Goal: Task Accomplishment & Management: Use online tool/utility

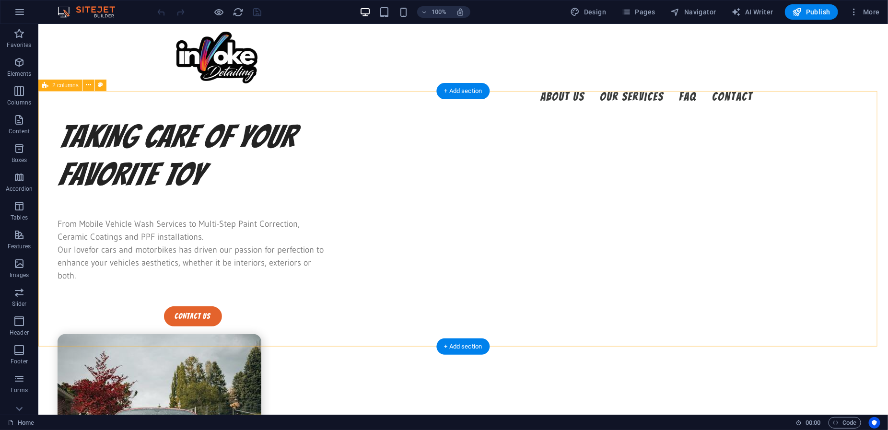
click at [592, 161] on div "taking care Of your favorite toy From Mobile Vehicle Wash Services to Multi-Ste…" at bounding box center [463, 353] width 850 height 472
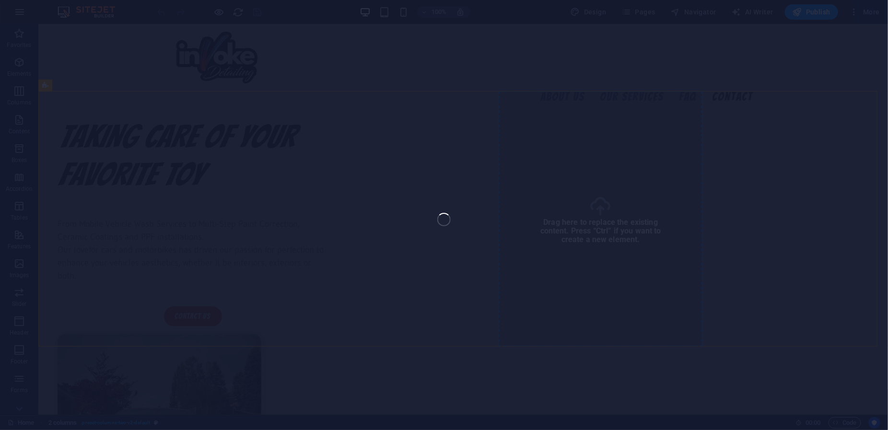
select select "px"
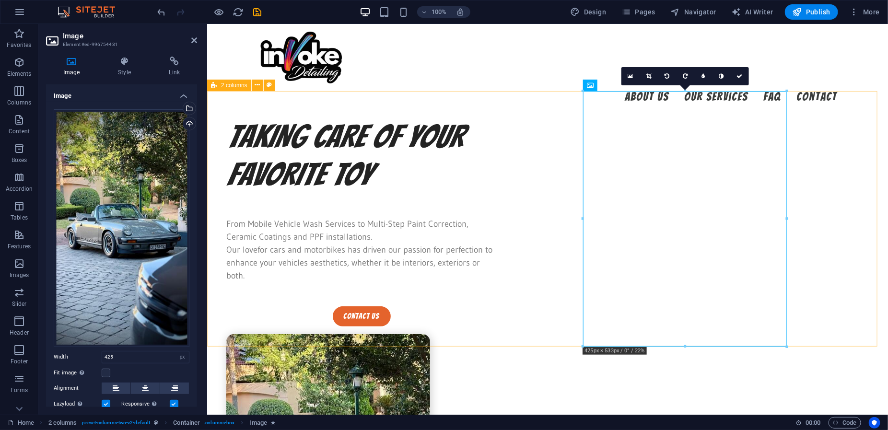
click at [592, 241] on div "taking care Of your favorite toy From Mobile Vehicle Wash Services to Multi-Ste…" at bounding box center [547, 353] width 681 height 472
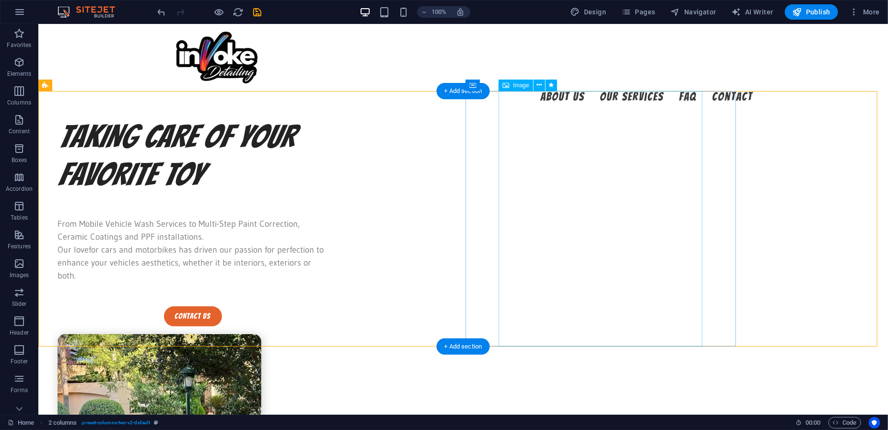
select select "px"
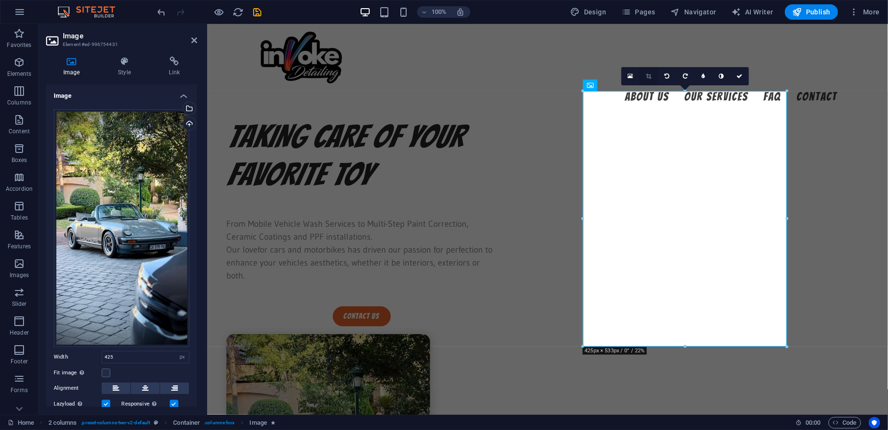
click at [592, 73] on icon at bounding box center [648, 76] width 5 height 6
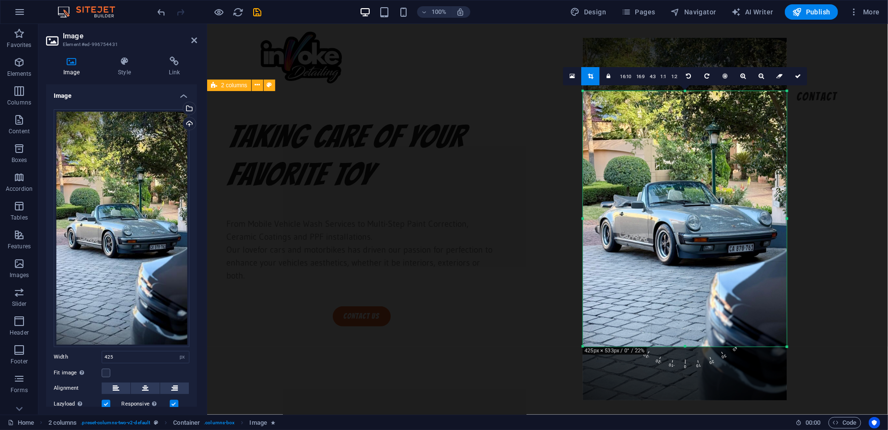
click at [592, 196] on div "taking care Of your favorite toy From Mobile Vehicle Wash Services to Multi-Ste…" at bounding box center [547, 353] width 681 height 472
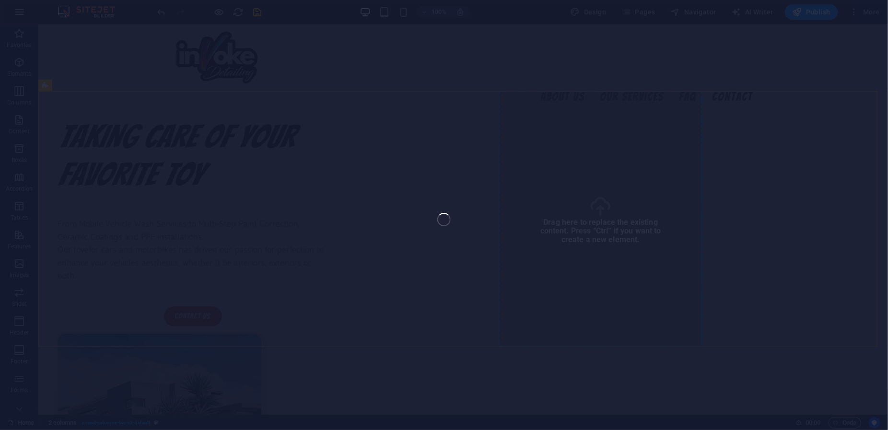
select select "px"
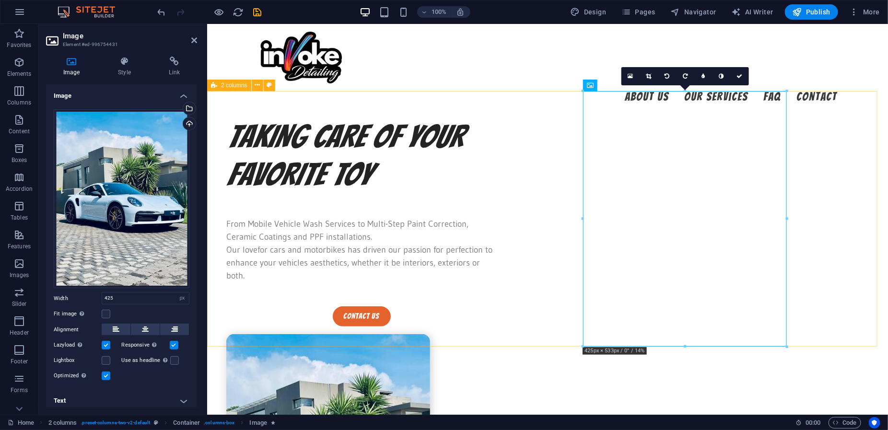
click at [592, 211] on div "taking care Of your favorite toy From Mobile Vehicle Wash Services to Multi-Ste…" at bounding box center [547, 353] width 681 height 472
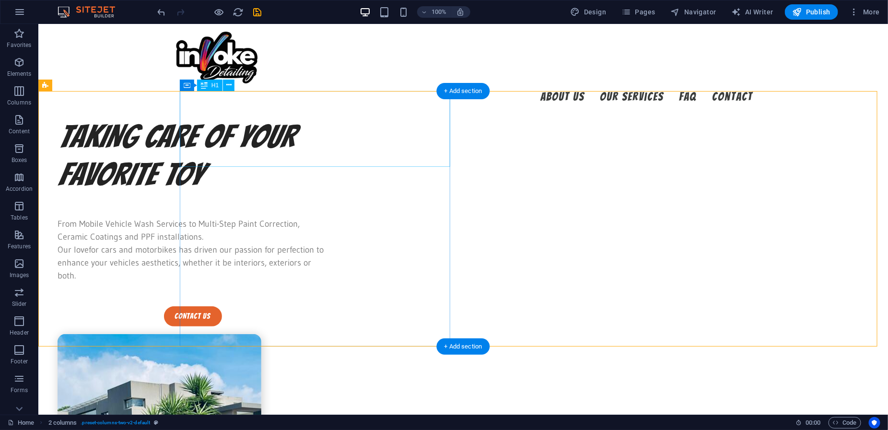
click at [300, 140] on div "taking care Of your favorite toy" at bounding box center [192, 155] width 270 height 76
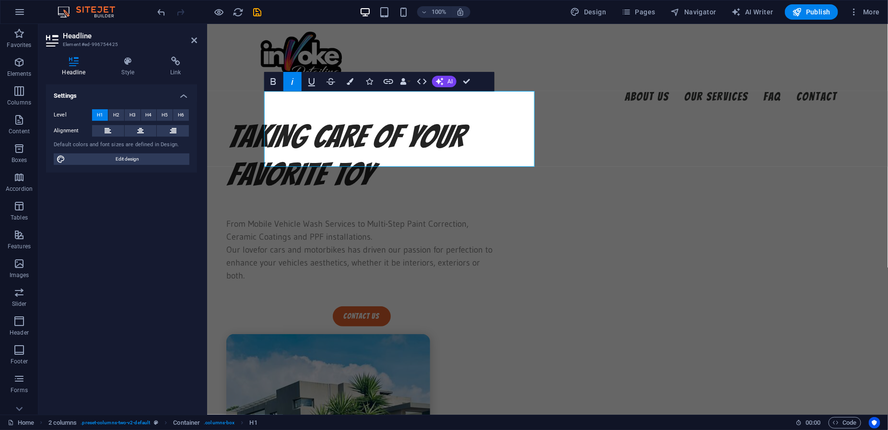
click at [286, 82] on button "Italic" at bounding box center [292, 81] width 18 height 19
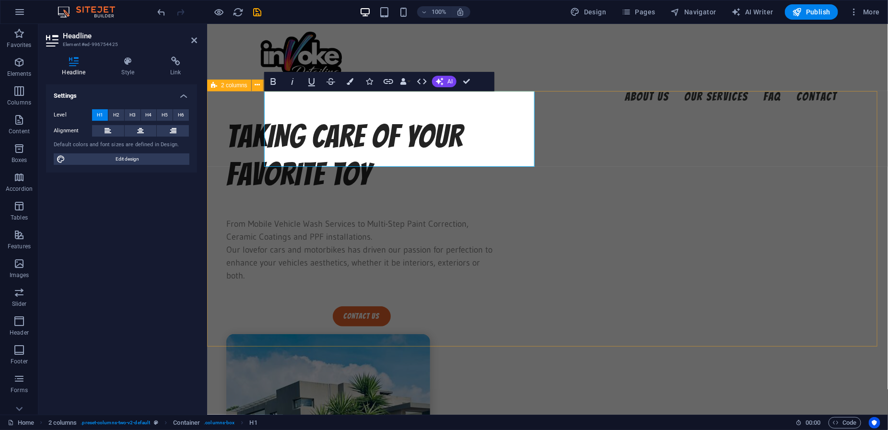
click at [225, 202] on div "taking care Of your favorite toy From Mobile Vehicle Wash Services to Multi-Ste…" at bounding box center [547, 353] width 681 height 472
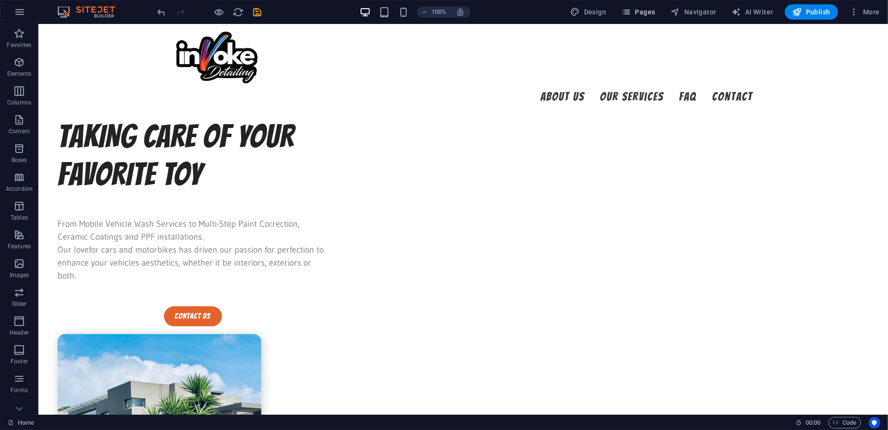
click at [592, 17] on button "Pages" at bounding box center [638, 11] width 41 height 15
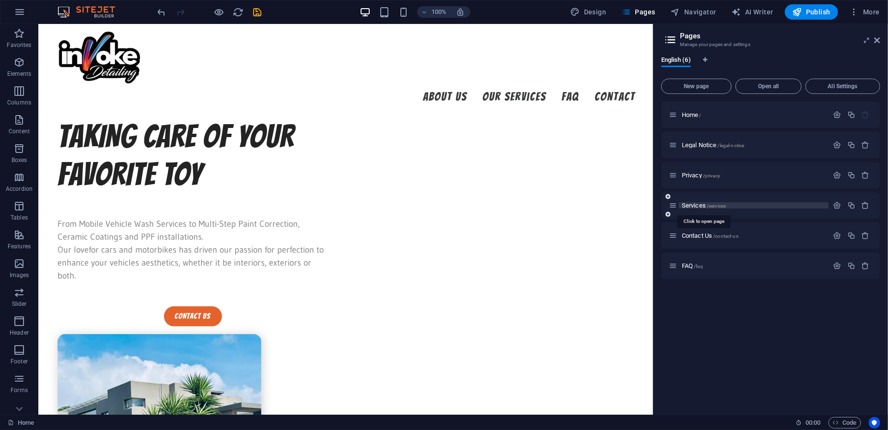
click at [592, 203] on span "Services /services" at bounding box center [704, 205] width 44 height 7
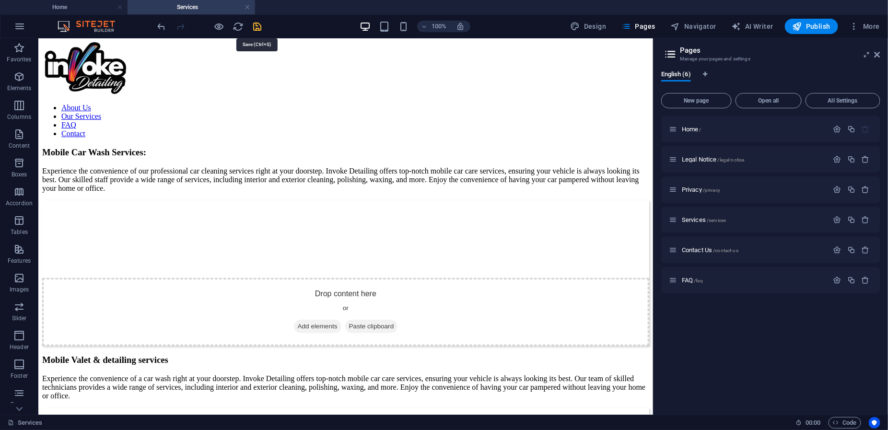
click at [260, 30] on icon "save" at bounding box center [257, 26] width 11 height 11
